Goal: Transaction & Acquisition: Book appointment/travel/reservation

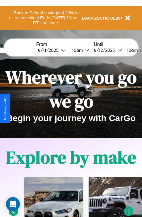
scroll to position [90, 0]
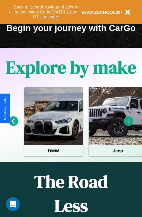
click at [128, 125] on icon at bounding box center [129, 121] width 10 height 10
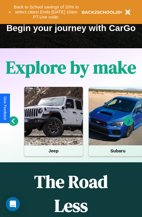
click at [128, 125] on icon at bounding box center [129, 121] width 10 height 10
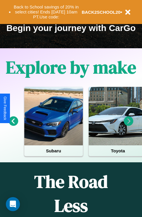
click at [128, 125] on icon at bounding box center [129, 121] width 10 height 10
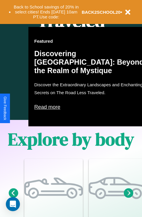
scroll to position [376, 0]
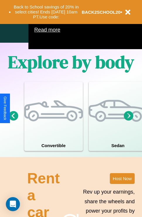
click at [128, 121] on icon at bounding box center [129, 116] width 10 height 10
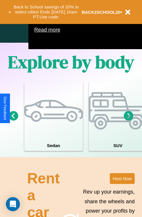
click at [128, 121] on icon at bounding box center [129, 116] width 10 height 10
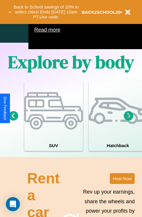
click at [13, 121] on icon at bounding box center [14, 116] width 10 height 10
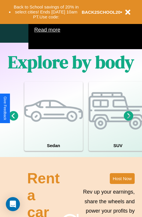
click at [13, 121] on icon at bounding box center [14, 116] width 10 height 10
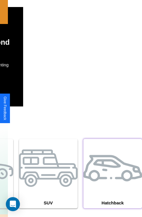
click at [112, 182] on div at bounding box center [112, 168] width 59 height 59
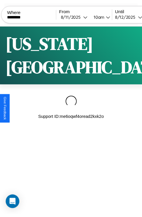
scroll to position [0, 49]
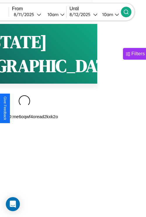
type input "********"
click at [129, 12] on icon at bounding box center [127, 12] width 6 height 6
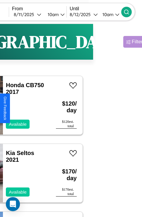
click at [132, 42] on div "Filters" at bounding box center [138, 42] width 13 height 6
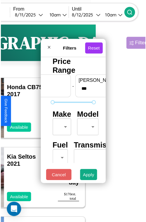
scroll to position [17, 0]
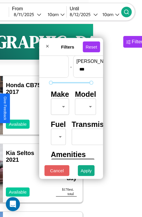
click at [59, 105] on body "CarGo Where ******** From [DATE] 10am Until [DATE] 10am Become a Host Login Sig…" at bounding box center [22, 120] width 142 height 241
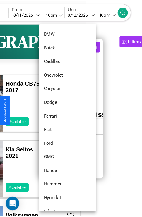
scroll to position [152, 0]
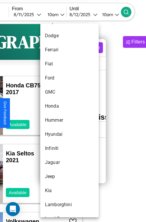
click at [59, 120] on li "Hummer" at bounding box center [69, 120] width 59 height 14
type input "******"
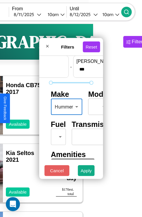
scroll to position [47, 18]
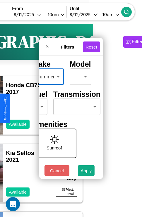
click at [76, 105] on body "CarGo Where ******** From [DATE] 10am Until [DATE] 10am Become a Host Login Sig…" at bounding box center [22, 120] width 142 height 241
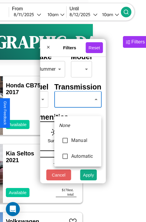
type input "*********"
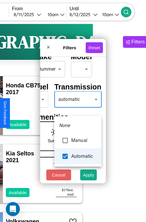
click at [78, 108] on div at bounding box center [73, 111] width 146 height 222
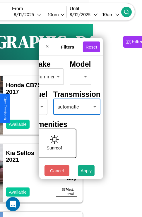
scroll to position [402, 12]
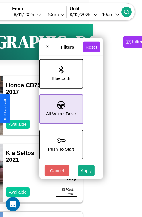
click at [60, 106] on icon at bounding box center [61, 105] width 8 height 8
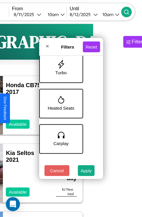
scroll to position [261, 12]
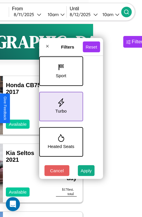
click at [60, 105] on icon at bounding box center [60, 102] width 9 height 9
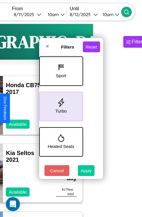
click at [86, 172] on button "Apply" at bounding box center [86, 170] width 17 height 11
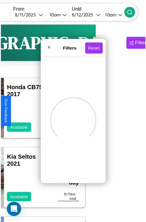
scroll to position [0, 0]
